Goal: Communication & Community: Participate in discussion

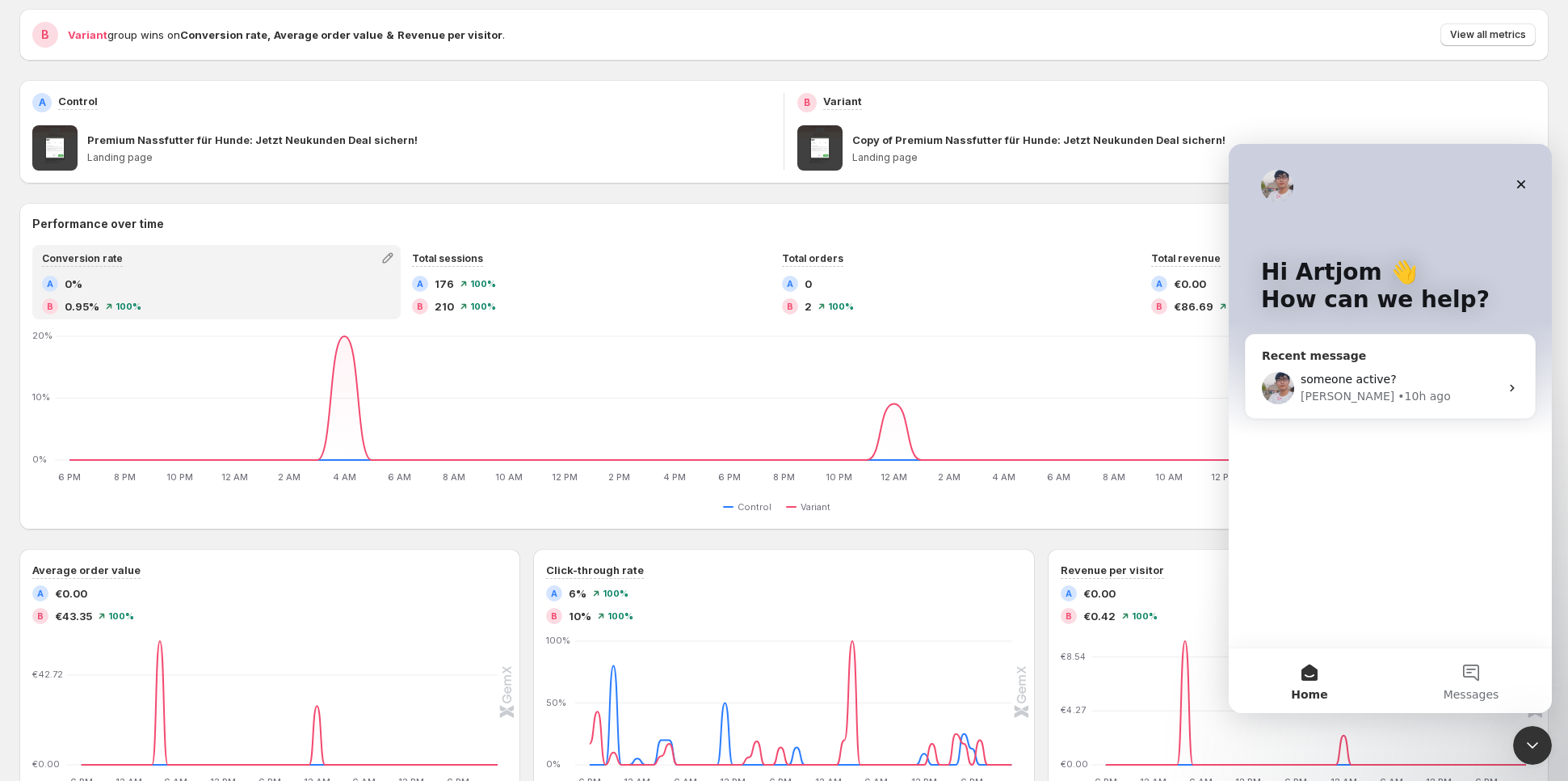
click at [1361, 365] on div "someone active? [PERSON_NAME] • 10h ago" at bounding box center [1391, 388] width 289 height 60
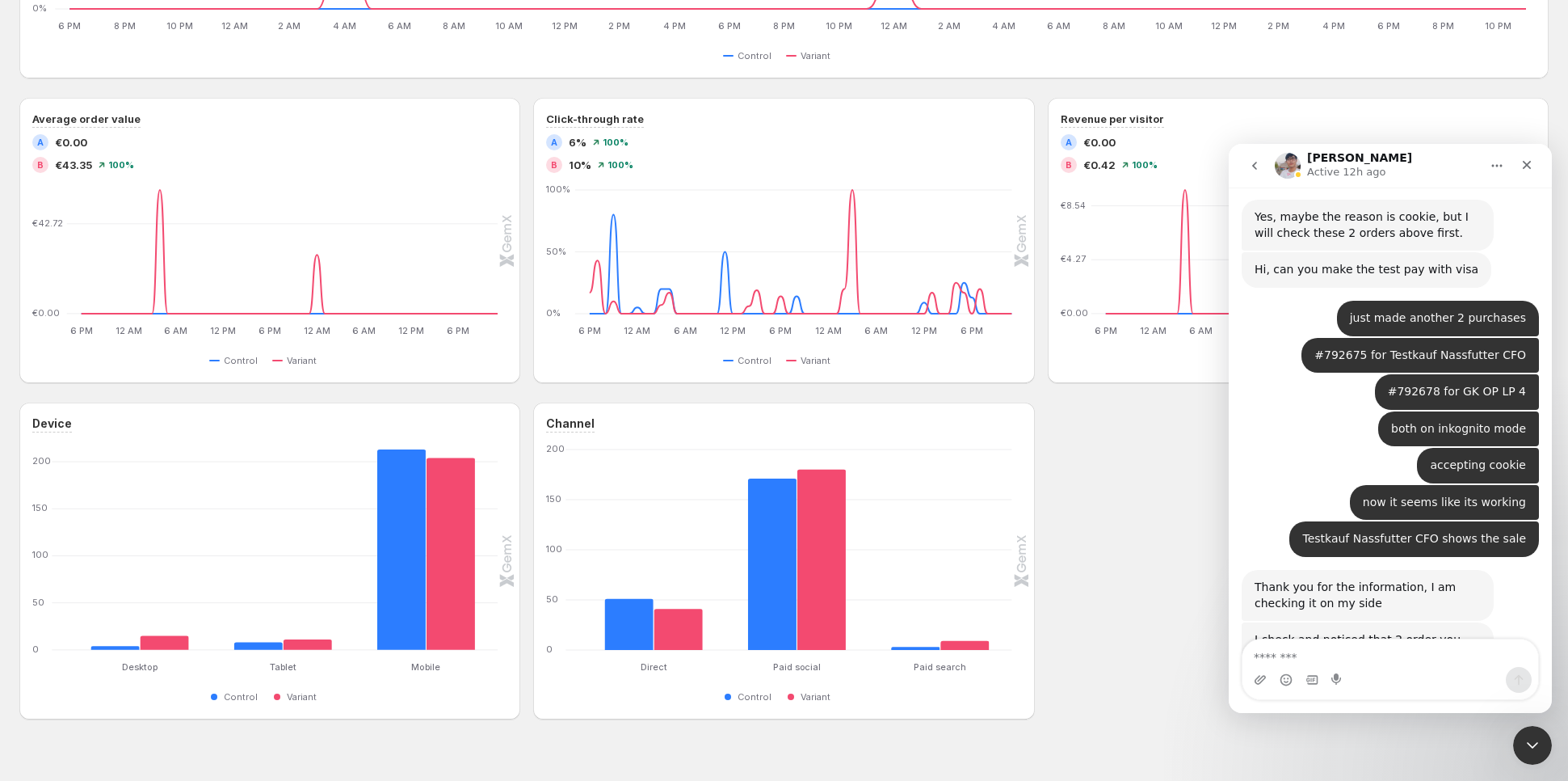
scroll to position [14194, 0]
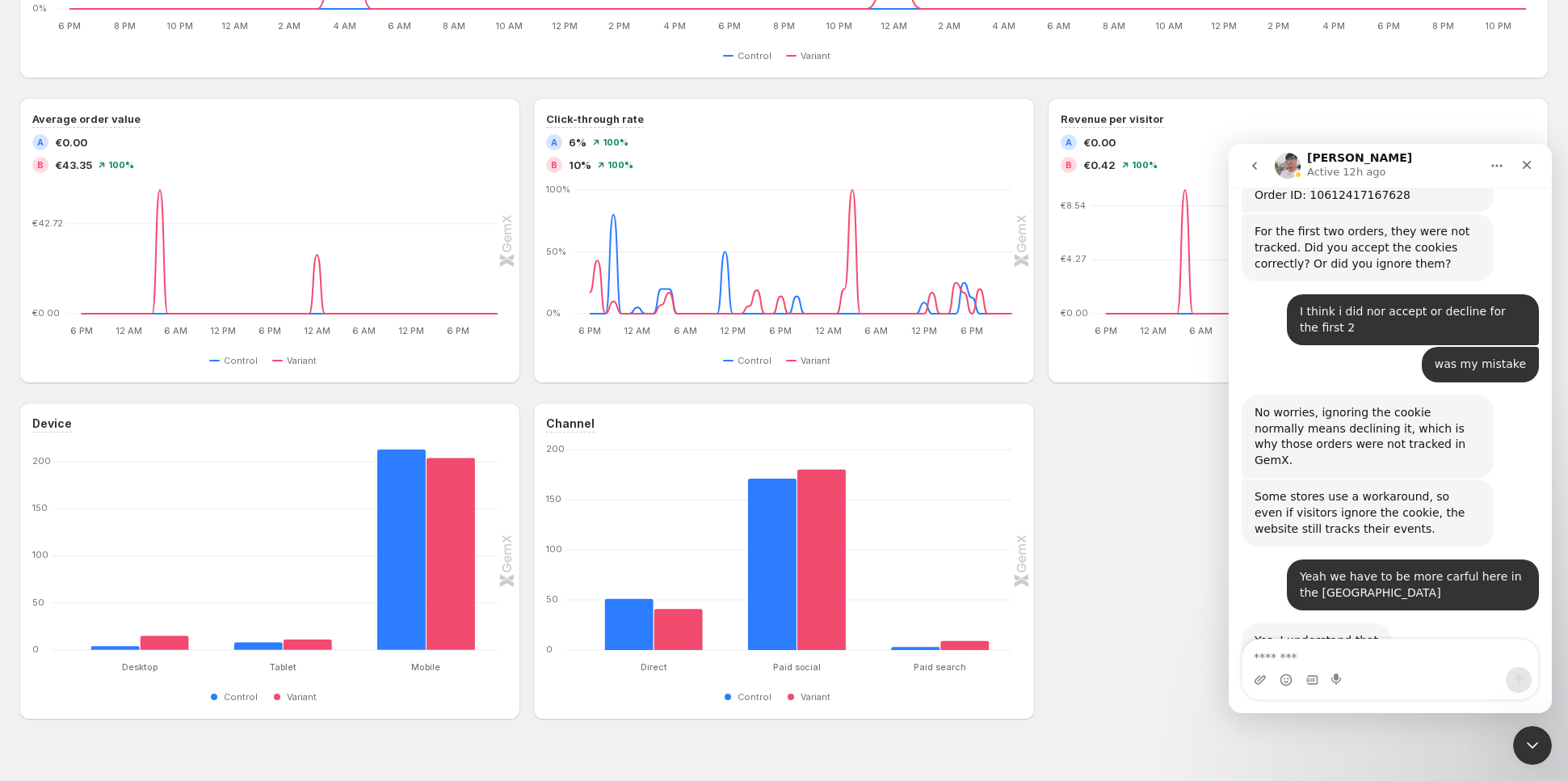
click at [1354, 654] on textarea "Message…" at bounding box center [1391, 653] width 296 height 27
type textarea "*"
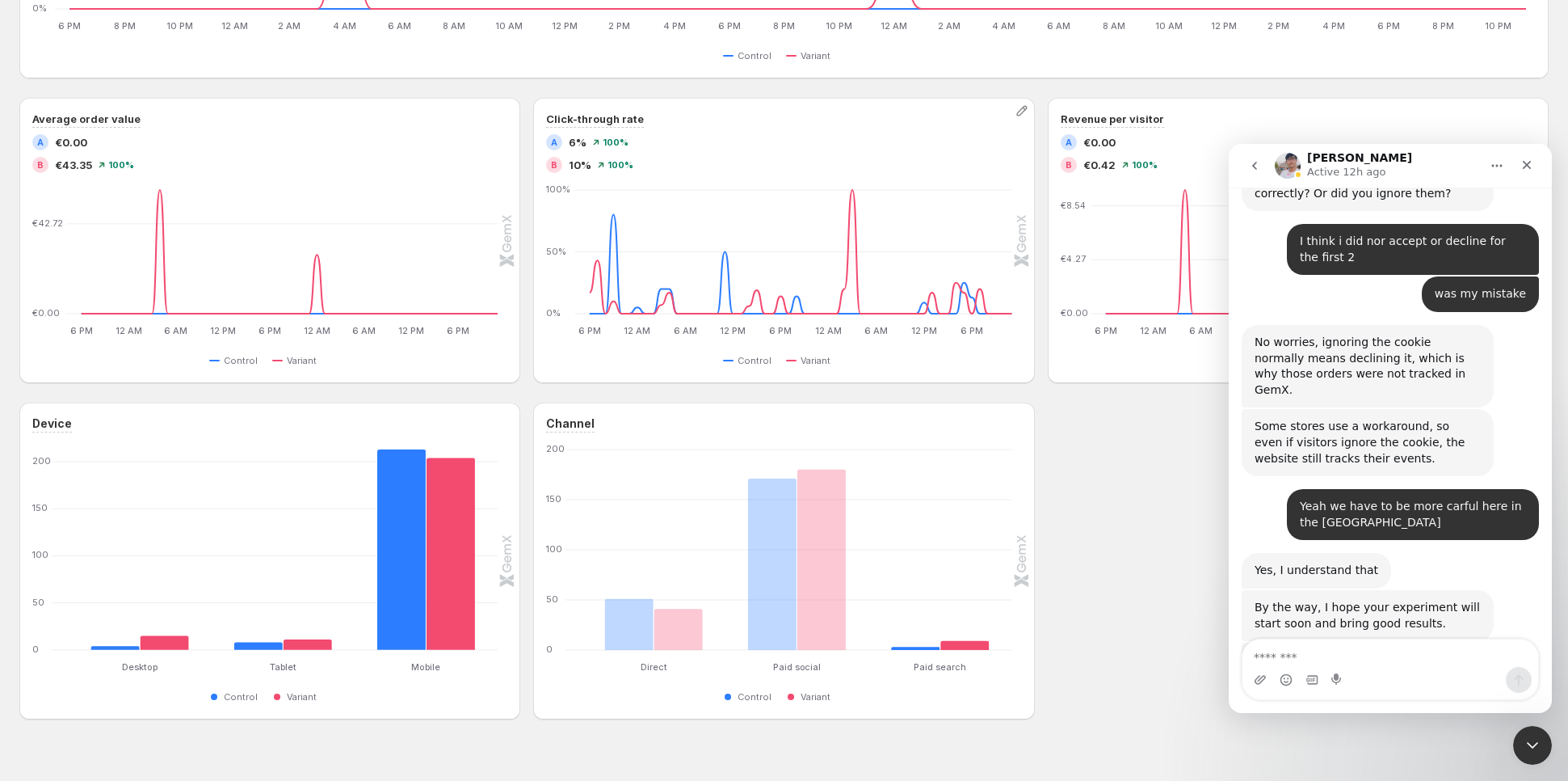
scroll to position [0, 0]
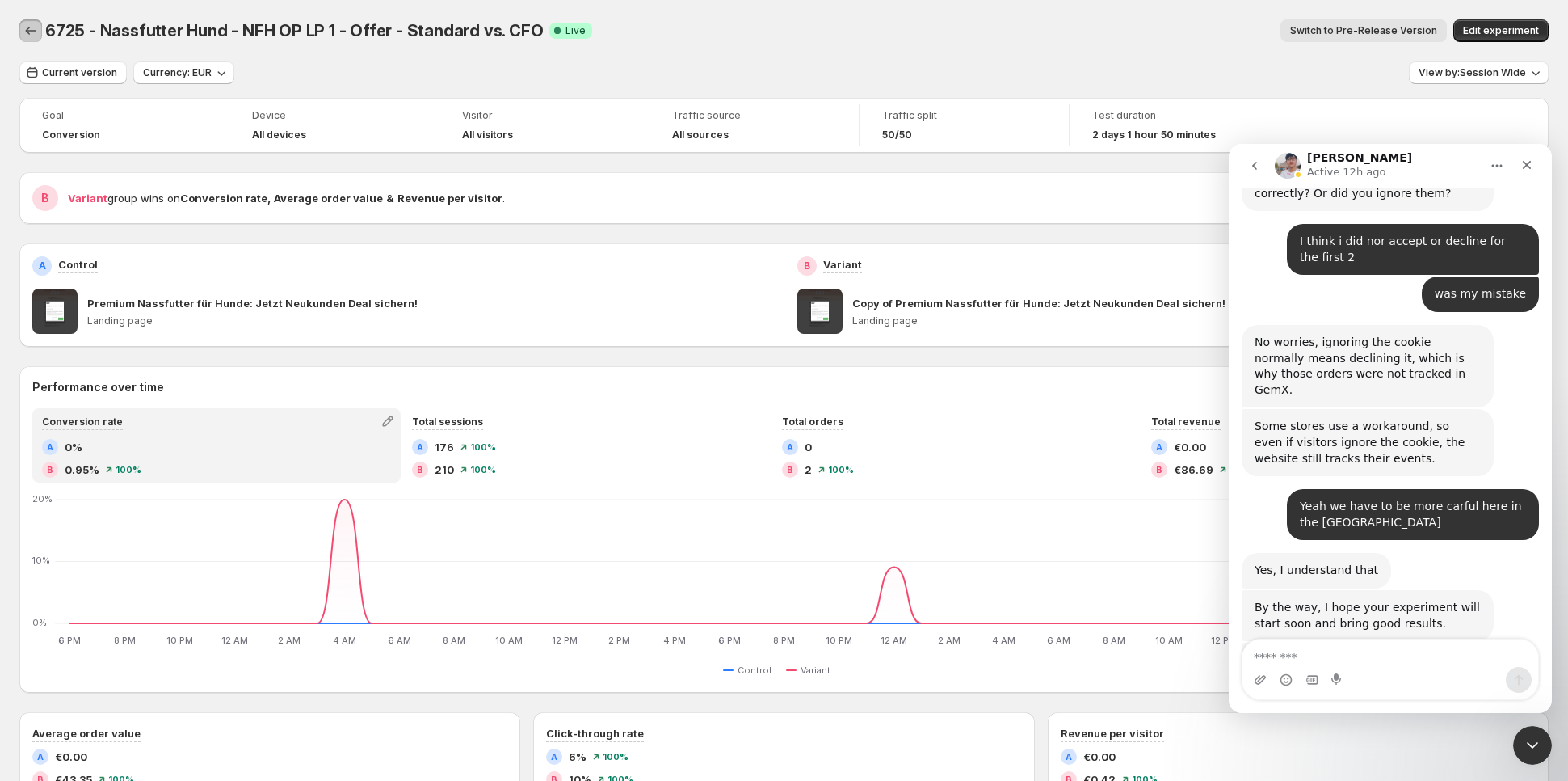
click at [23, 25] on icon "Back" at bounding box center [30, 30] width 16 height 16
